Goal: Contribute content: Add original content to the website for others to see

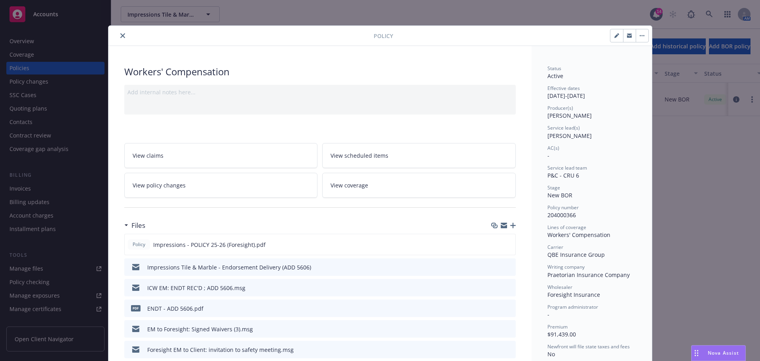
click at [124, 38] on button "close" at bounding box center [123, 36] width 10 height 10
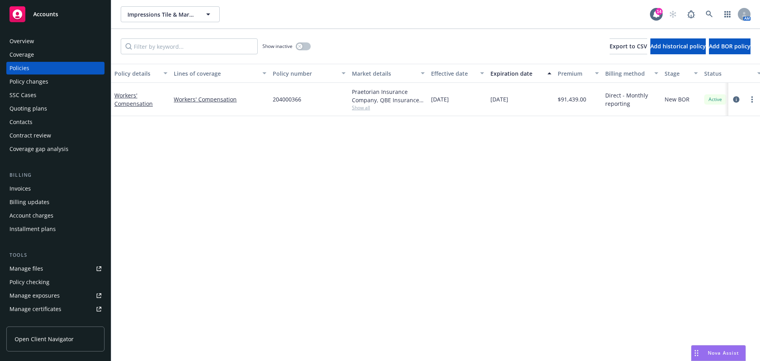
click at [156, 28] on div "Impressions Tile & Marble LLC Impressions Tile & Marble LLC 14 AM" at bounding box center [435, 14] width 649 height 29
click at [154, 21] on button "Impressions Tile & Marble LLC" at bounding box center [170, 14] width 99 height 16
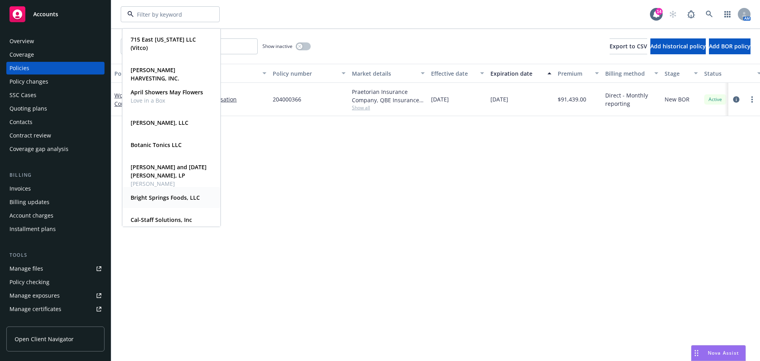
scroll to position [66, 0]
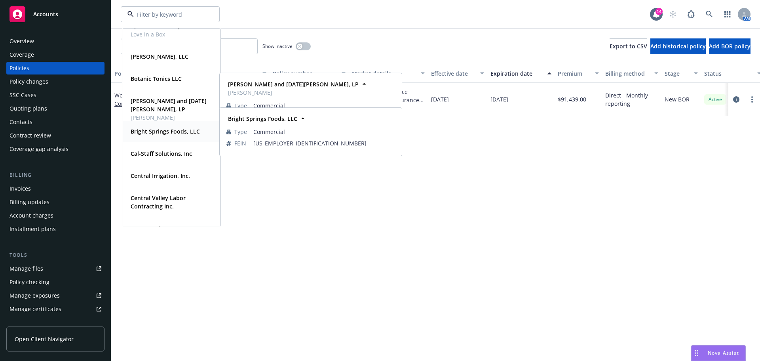
click at [166, 129] on strong "Bright Springs Foods, LLC" at bounding box center [165, 131] width 69 height 8
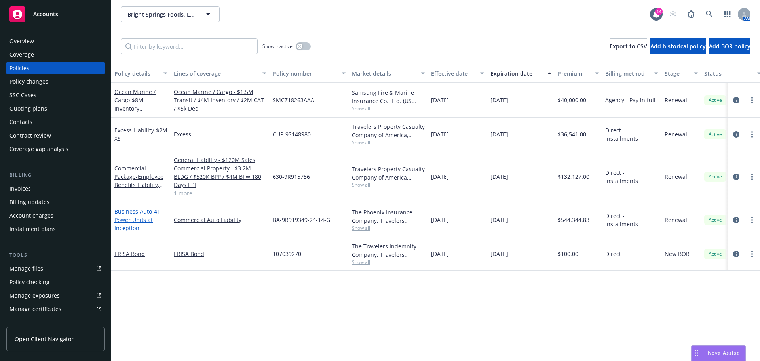
click at [120, 230] on span "- 41 Power Units at Inception" at bounding box center [137, 219] width 46 height 24
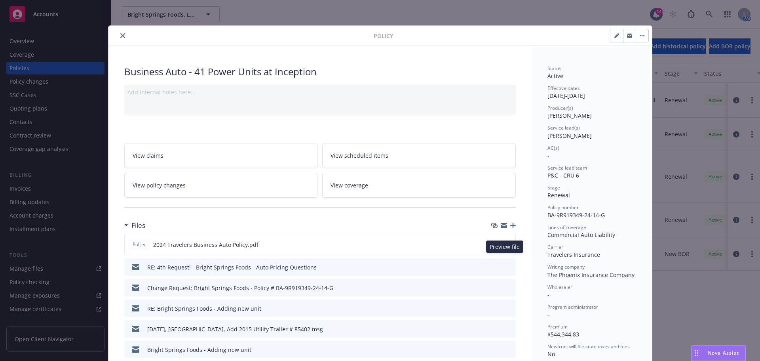
click at [504, 247] on icon "preview file" at bounding box center [507, 244] width 7 height 6
click at [124, 34] on button "close" at bounding box center [123, 36] width 10 height 10
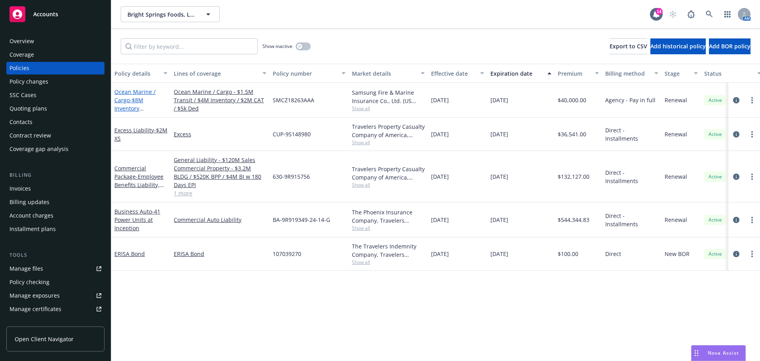
click at [126, 100] on link "Ocean Marine / Cargo - $8M Inventory scheduled" at bounding box center [134, 104] width 41 height 32
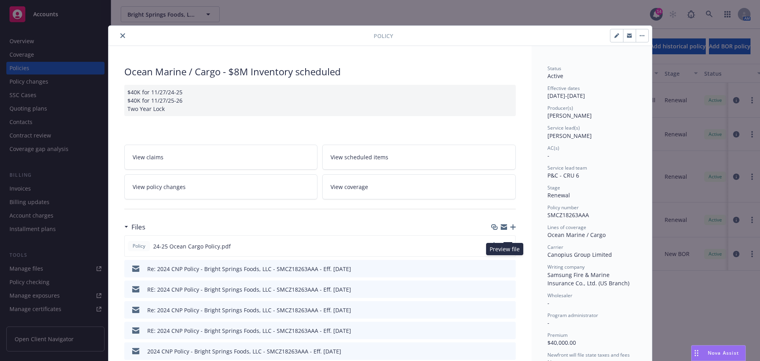
click at [505, 248] on icon "preview file" at bounding box center [507, 246] width 7 height 6
click at [122, 35] on icon "close" at bounding box center [122, 35] width 5 height 5
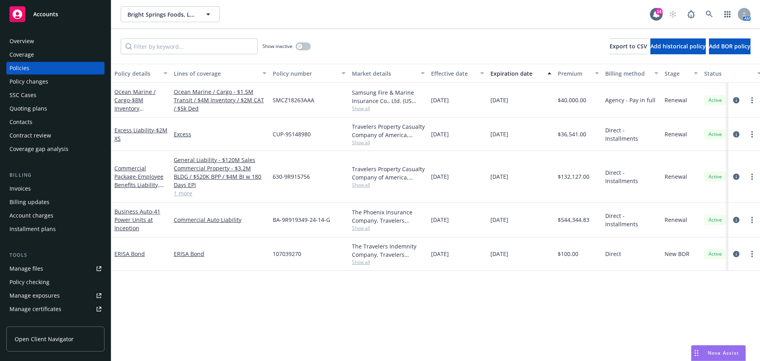
click at [29, 115] on div "Quoting plans" at bounding box center [29, 108] width 38 height 13
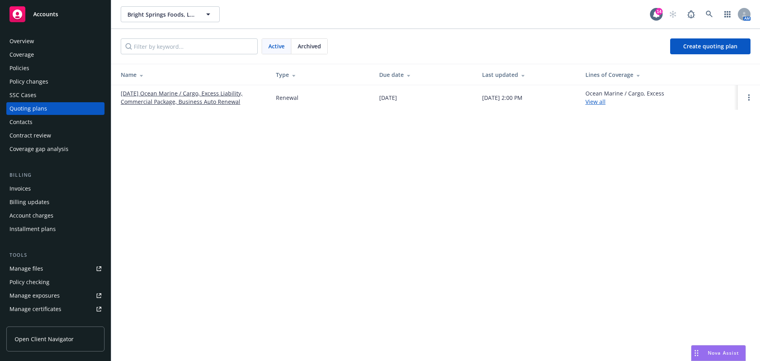
click at [224, 104] on link "[DATE] Ocean Marine / Cargo, Excess Liability, Commercial Package, Business Aut…" at bounding box center [192, 97] width 143 height 17
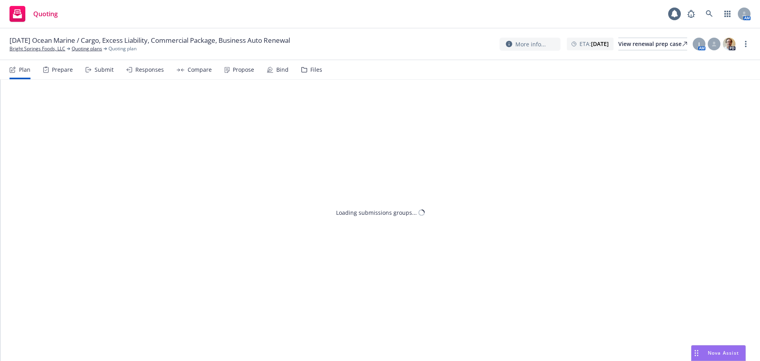
click at [320, 73] on div "Files" at bounding box center [311, 69] width 21 height 19
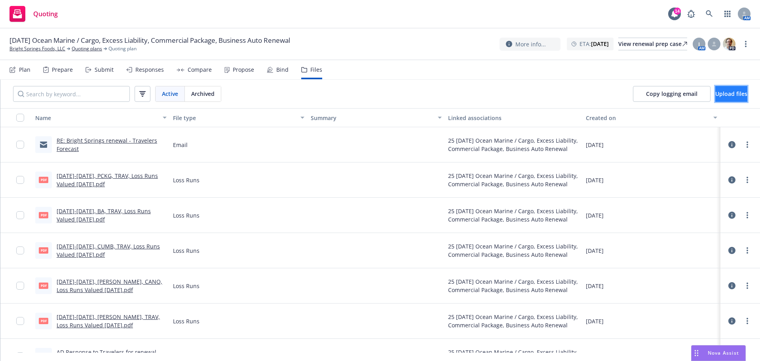
click at [715, 97] on span "Upload files" at bounding box center [731, 94] width 32 height 8
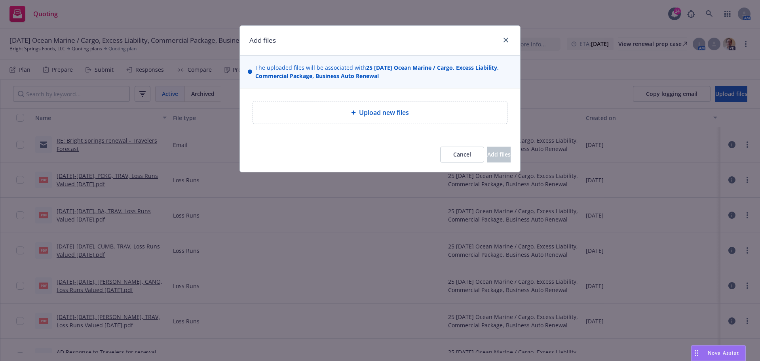
click at [388, 124] on div "Upload new files" at bounding box center [380, 112] width 254 height 22
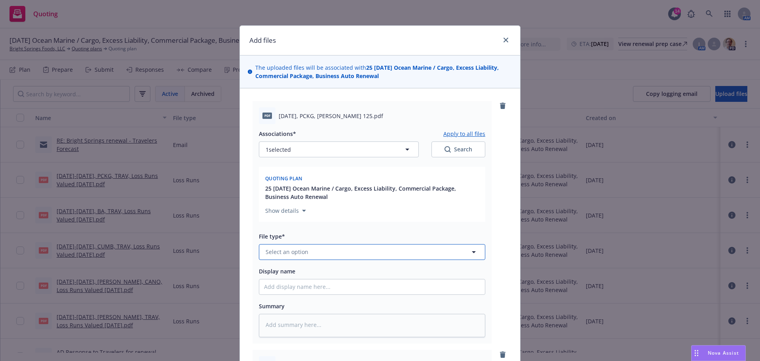
click at [299, 256] on span "Select an option" at bounding box center [287, 251] width 43 height 8
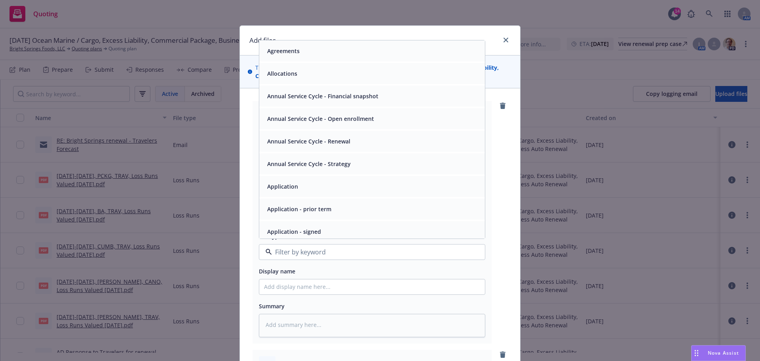
scroll to position [66, 0]
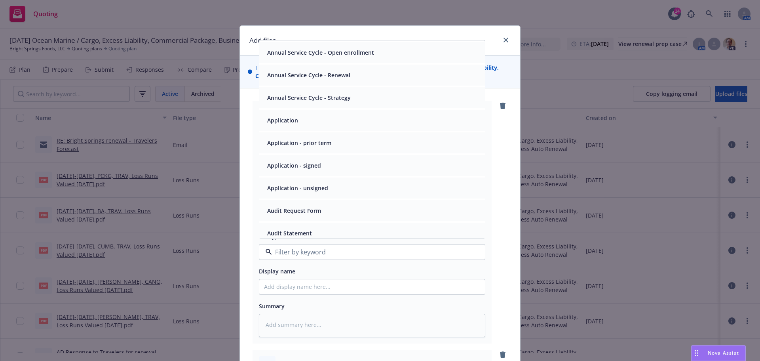
click at [307, 192] on span "Application - unsigned" at bounding box center [297, 188] width 61 height 8
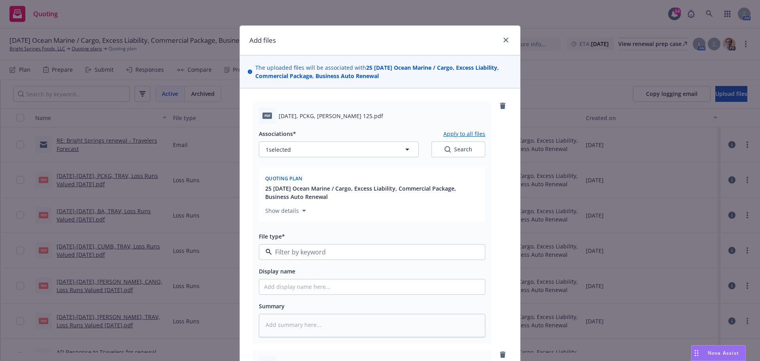
type textarea "x"
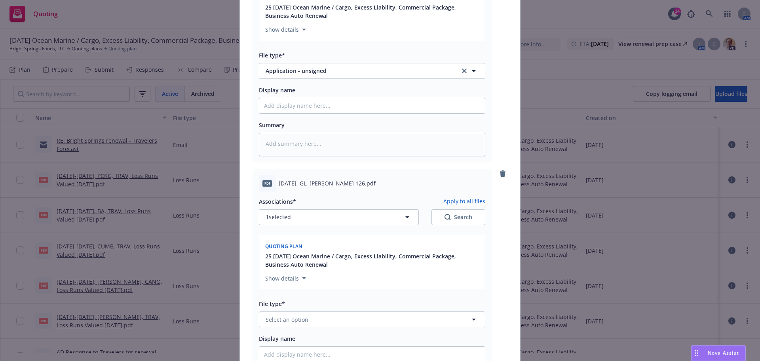
scroll to position [198, 0]
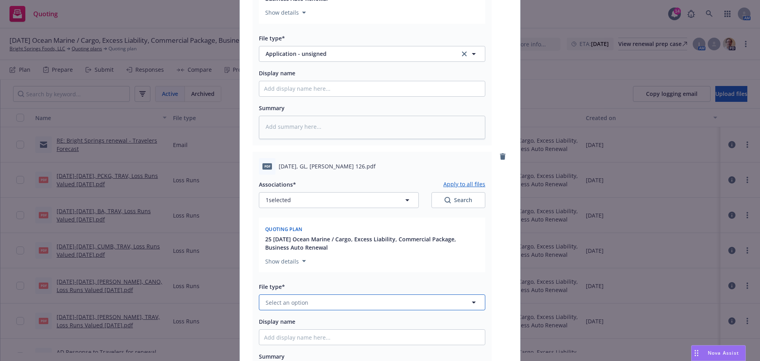
click at [290, 306] on span "Select an option" at bounding box center [287, 302] width 43 height 8
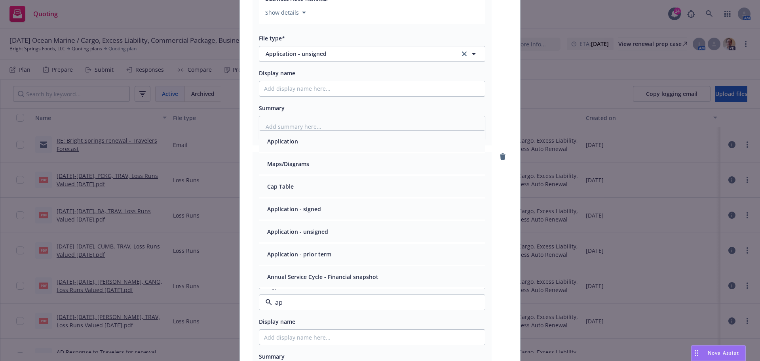
type input "app"
click at [308, 258] on span "Application - unsigned" at bounding box center [297, 254] width 61 height 8
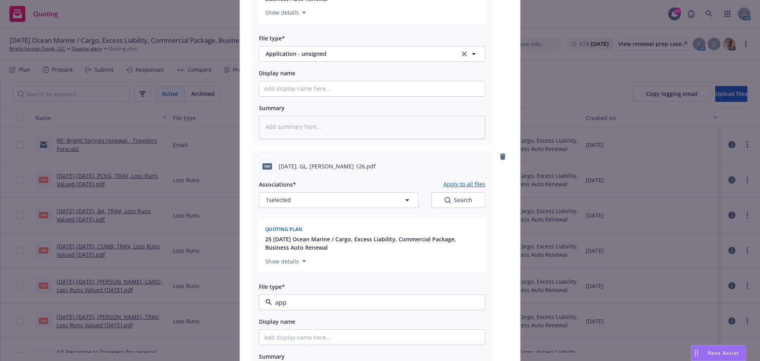
type textarea "x"
drag, startPoint x: 333, startPoint y: 344, endPoint x: 238, endPoint y: 340, distance: 94.7
click at [259, 310] on button "Application - unsigned" at bounding box center [372, 302] width 226 height 16
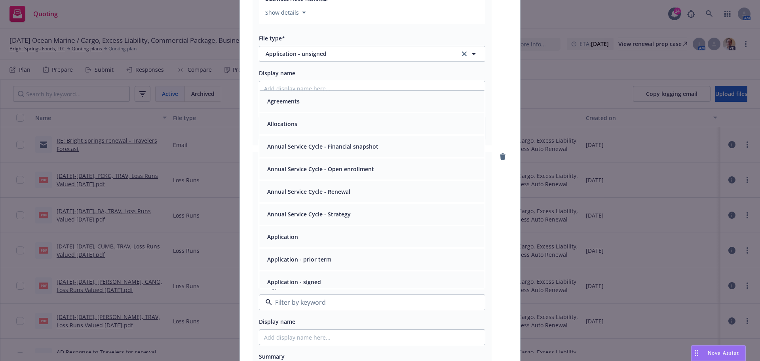
scroll to position [66, 0]
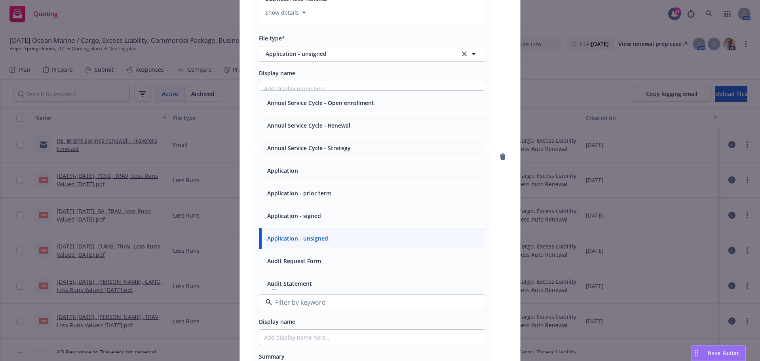
click at [305, 242] on span "Application - unsigned" at bounding box center [297, 238] width 61 height 8
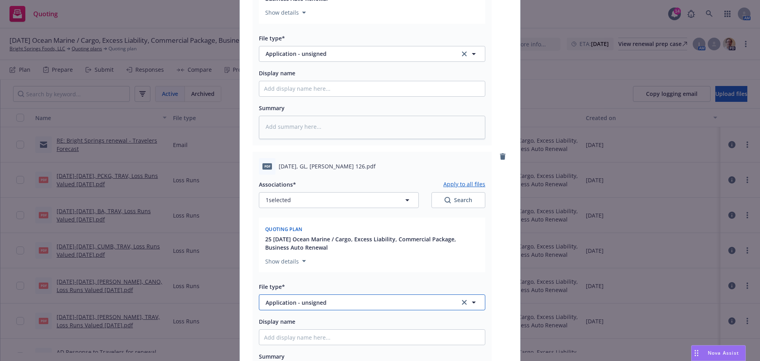
drag, startPoint x: 258, startPoint y: 346, endPoint x: 385, endPoint y: 340, distance: 126.8
click at [385, 310] on button "Application - unsigned" at bounding box center [372, 302] width 226 height 16
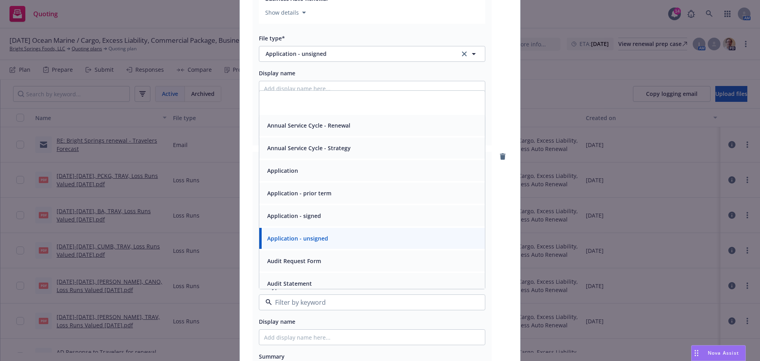
scroll to position [132, 0]
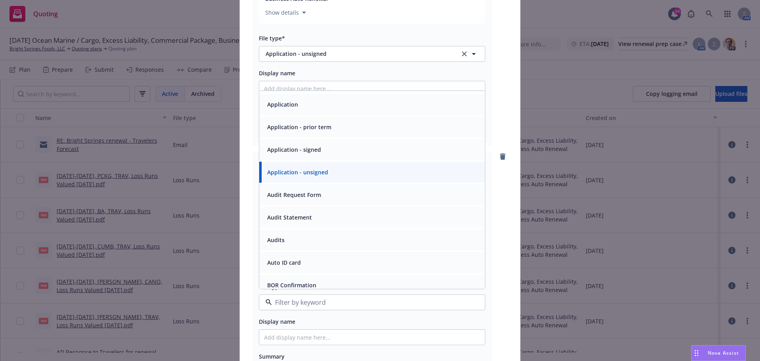
click at [501, 236] on div "pdf [DATE], GL, [PERSON_NAME] 126.pdf Associations* Apply to all files 1 select…" at bounding box center [380, 273] width 255 height 242
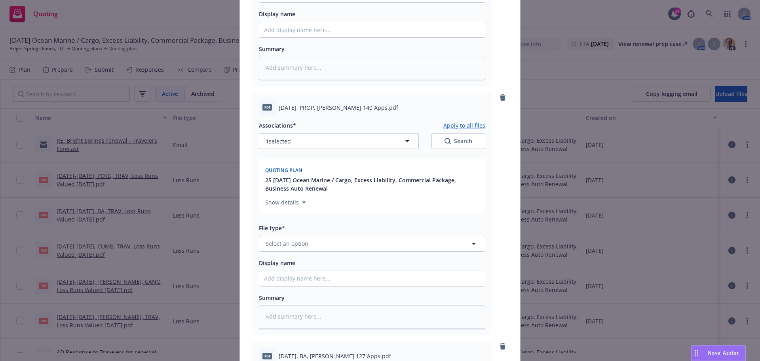
scroll to position [528, 0]
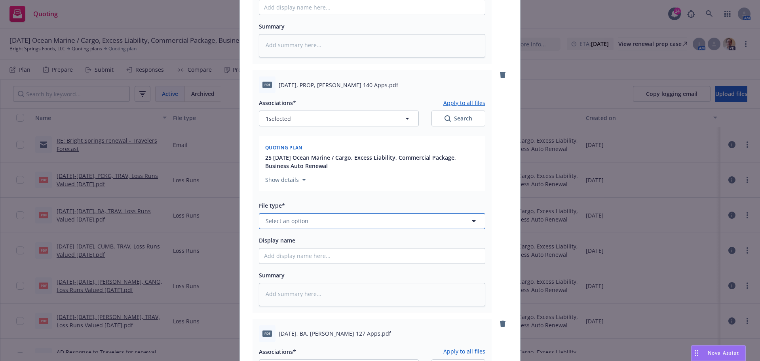
click at [287, 225] on span "Select an option" at bounding box center [287, 221] width 43 height 8
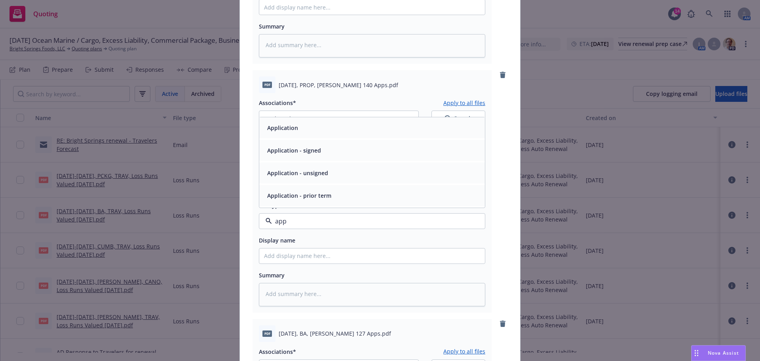
type input "appl"
click at [310, 177] on span "Application - unsigned" at bounding box center [297, 173] width 61 height 8
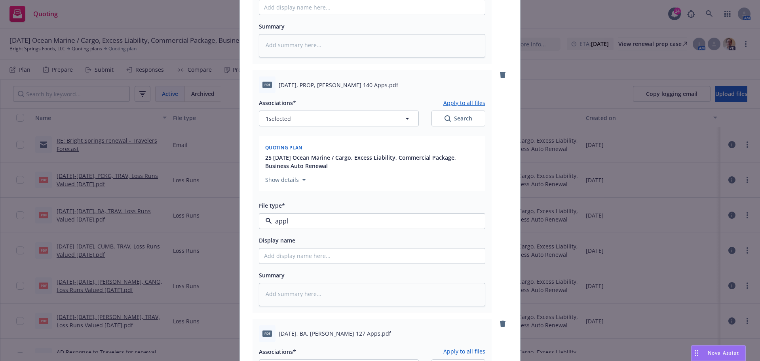
type textarea "x"
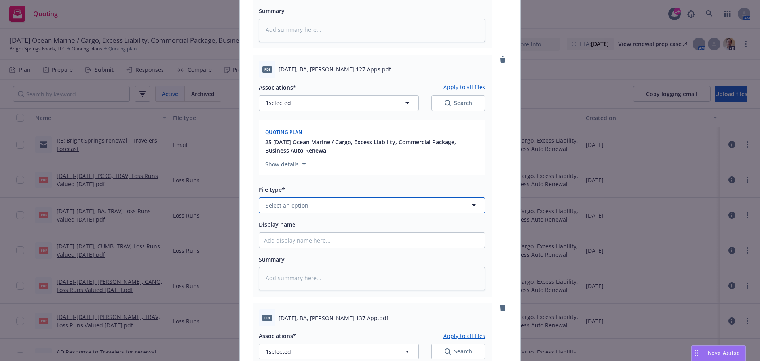
click at [291, 209] on span "Select an option" at bounding box center [287, 205] width 43 height 8
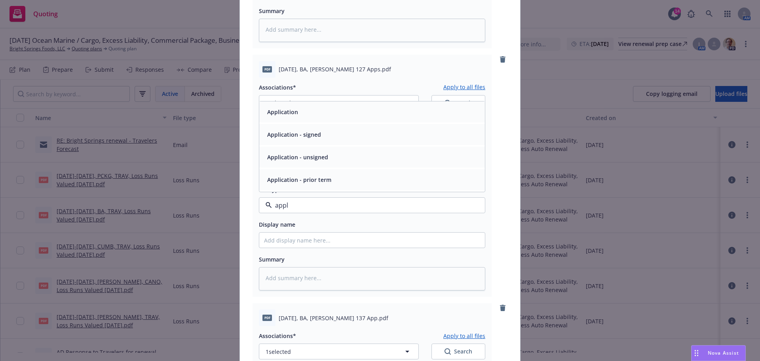
type input "appli"
click at [293, 161] on span "Application - unsigned" at bounding box center [297, 157] width 61 height 8
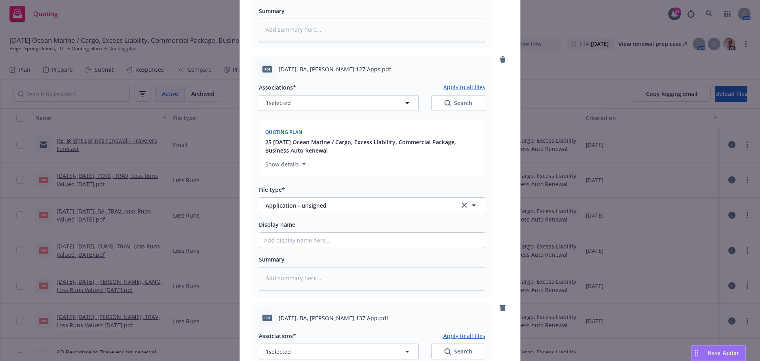
type textarea "x"
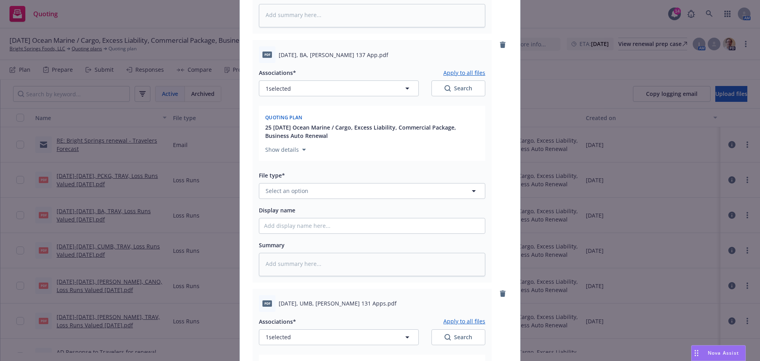
scroll to position [1122, 0]
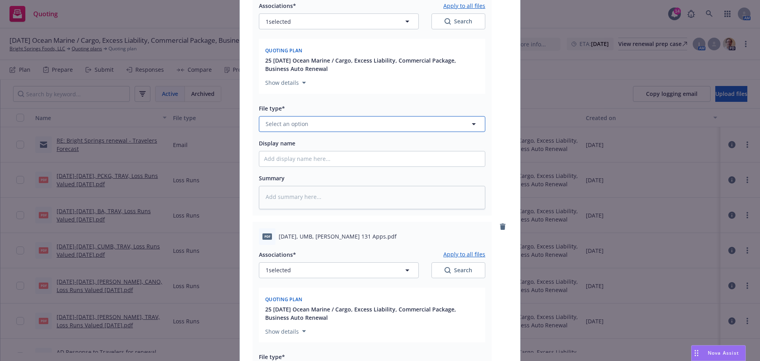
drag, startPoint x: 299, startPoint y: 239, endPoint x: 304, endPoint y: 235, distance: 6.2
click at [299, 128] on span "Select an option" at bounding box center [287, 124] width 43 height 8
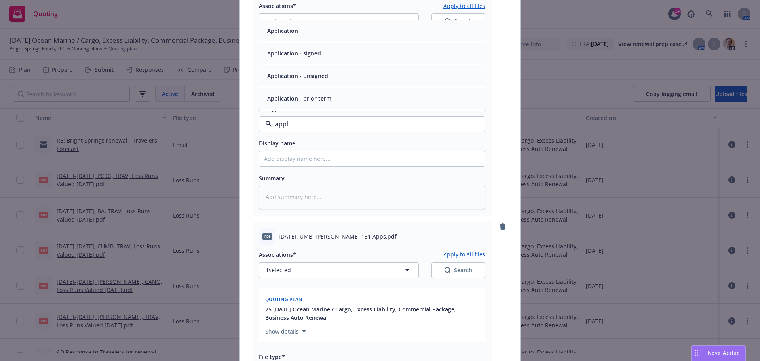
type input "appli"
click at [314, 80] on span "Application - unsigned" at bounding box center [297, 76] width 61 height 8
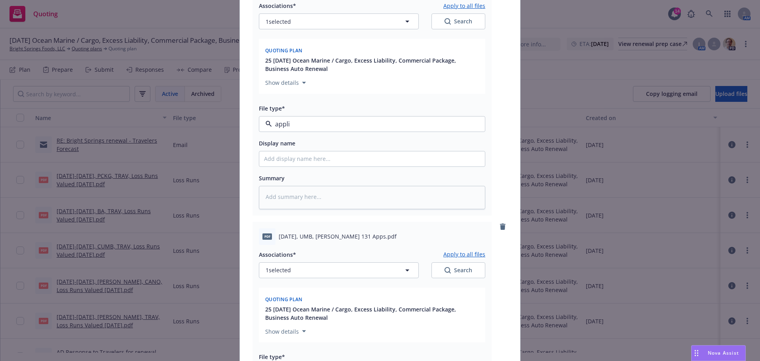
type textarea "x"
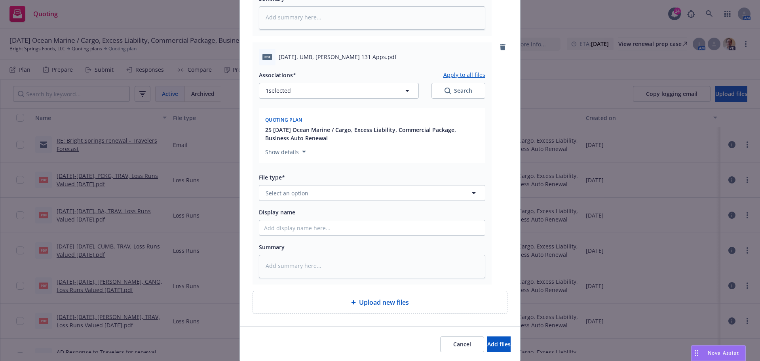
scroll to position [1320, 0]
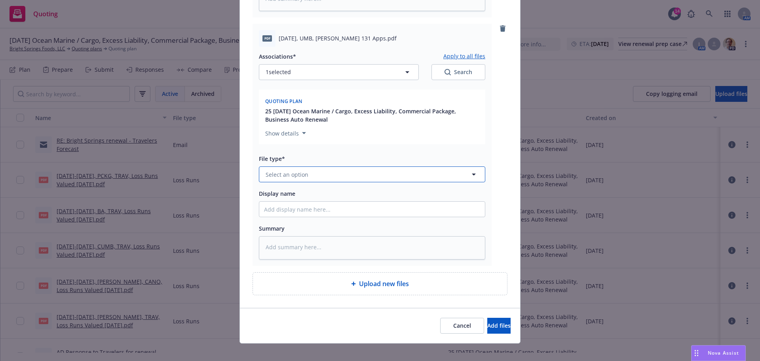
drag, startPoint x: 293, startPoint y: 313, endPoint x: 285, endPoint y: 313, distance: 7.9
click at [293, 182] on button "Select an option" at bounding box center [372, 174] width 226 height 16
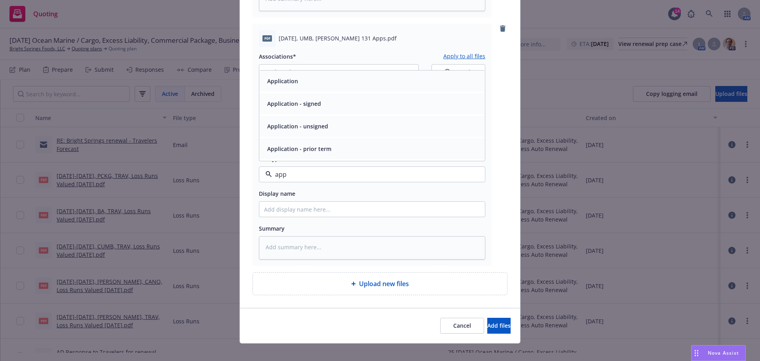
type input "appl"
click at [342, 132] on div "Application - unsigned" at bounding box center [372, 125] width 216 height 11
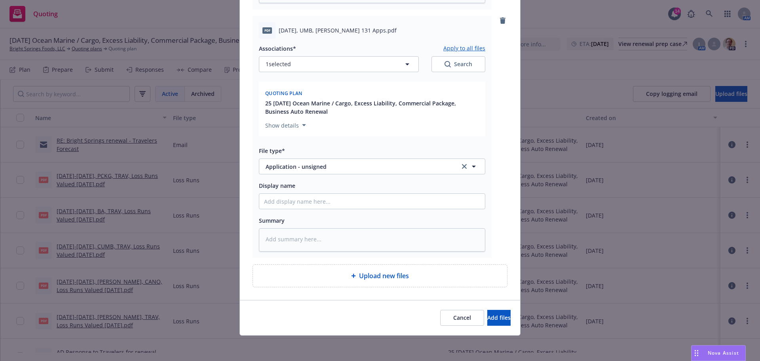
scroll to position [1485, 0]
click at [487, 310] on button "Add files" at bounding box center [498, 318] width 23 height 16
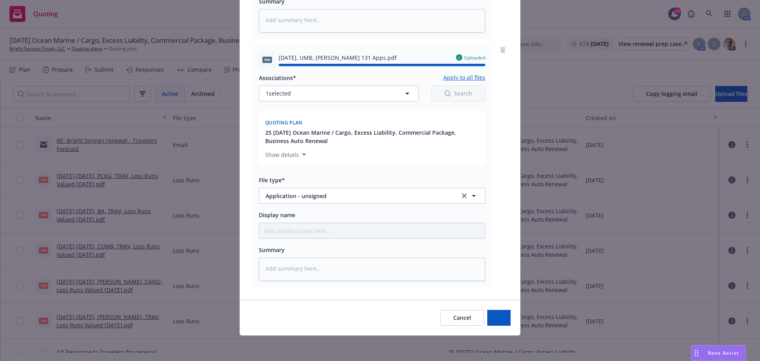
type textarea "x"
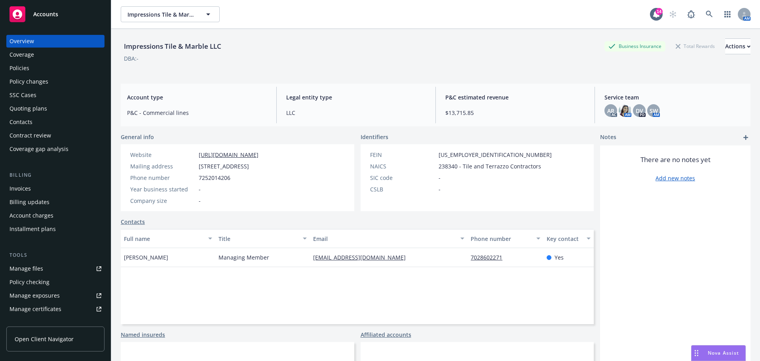
click at [232, 158] on link "[URL][DOMAIN_NAME]" at bounding box center [229, 155] width 60 height 8
drag, startPoint x: 310, startPoint y: 23, endPoint x: 285, endPoint y: 58, distance: 42.8
click at [294, 61] on div "DBA: -" at bounding box center [436, 58] width 630 height 8
